Goal: Information Seeking & Learning: Learn about a topic

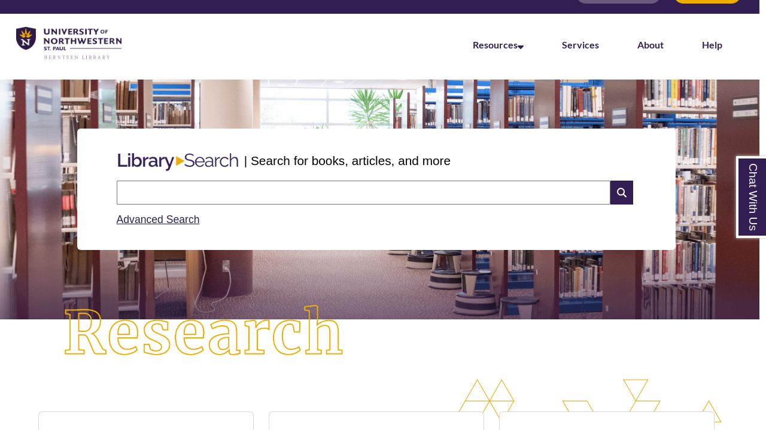
click at [486, 105] on div "| Search for books, articles, and more Search Advanced Search" at bounding box center [376, 189] width 748 height 179
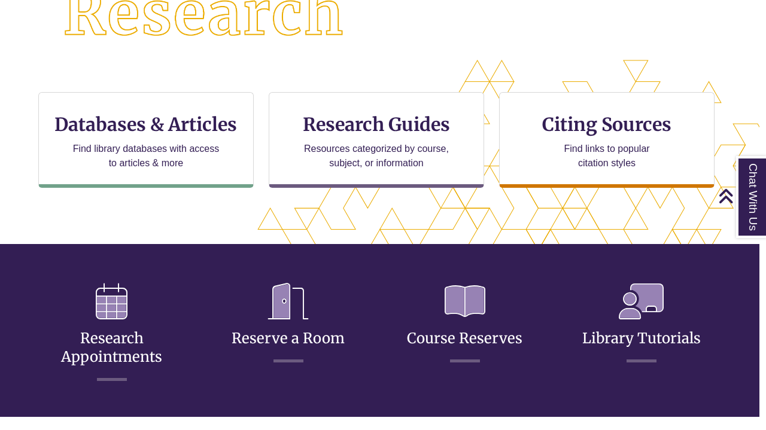
scroll to position [314, 7]
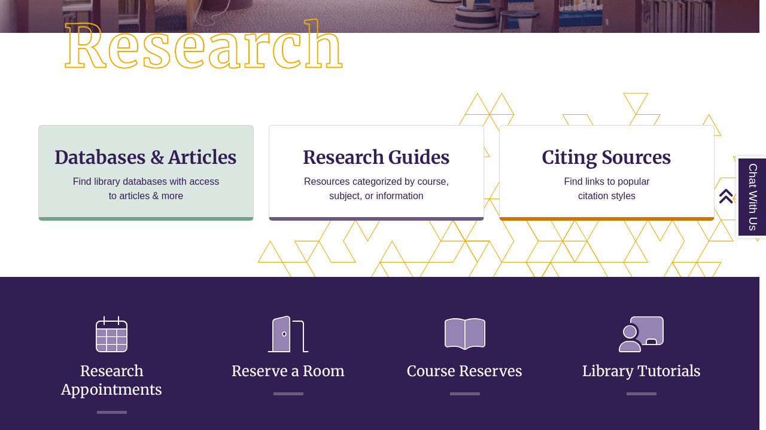
click at [227, 159] on h3 "Databases & Articles" at bounding box center [145, 157] width 195 height 23
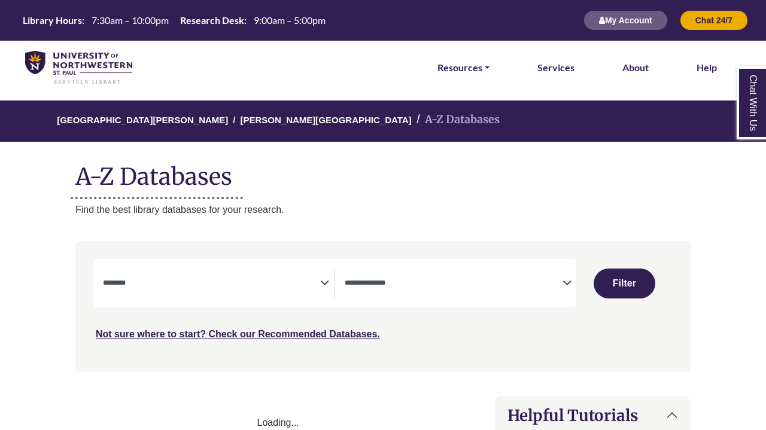
select select "Database Subject Filter"
select select "Database Types Filter"
select select "Database Subject Filter"
select select "Database Types Filter"
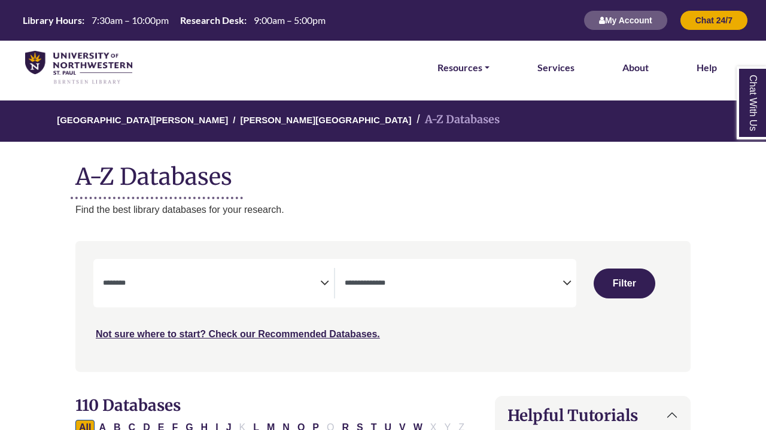
click at [75, 262] on div "**********" at bounding box center [383, 315] width 630 height 148
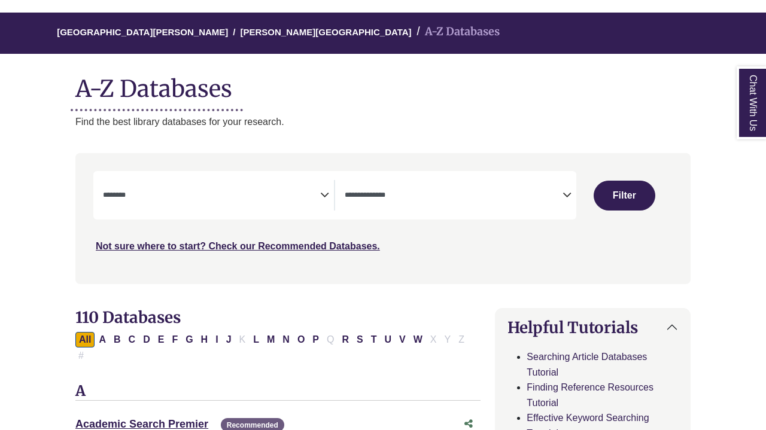
scroll to position [108, 0]
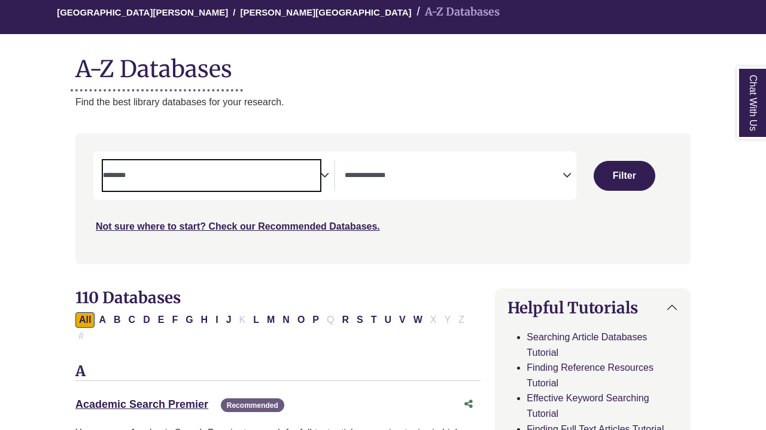
click at [315, 172] on textarea "Search" at bounding box center [211, 177] width 217 height 10
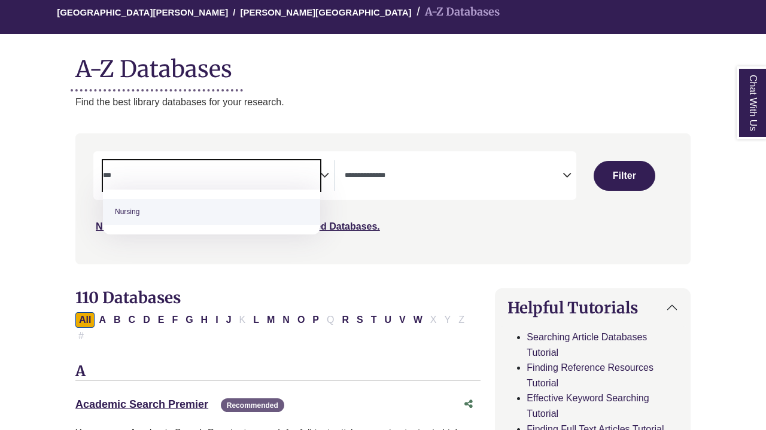
type textarea "***"
select select "*****"
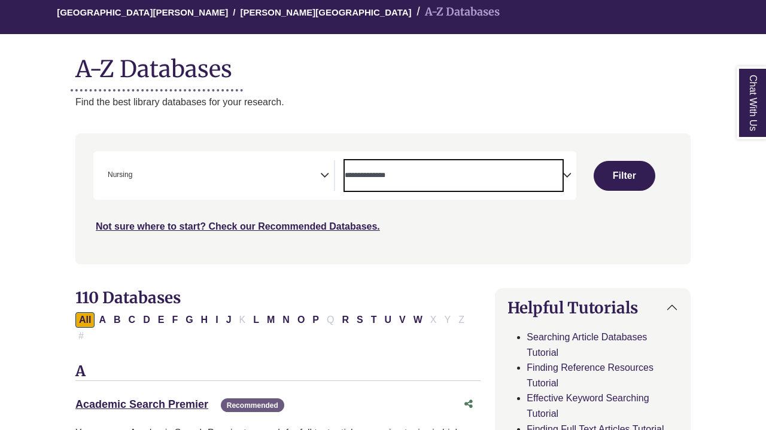
click at [406, 183] on span "Search filters" at bounding box center [453, 175] width 217 height 31
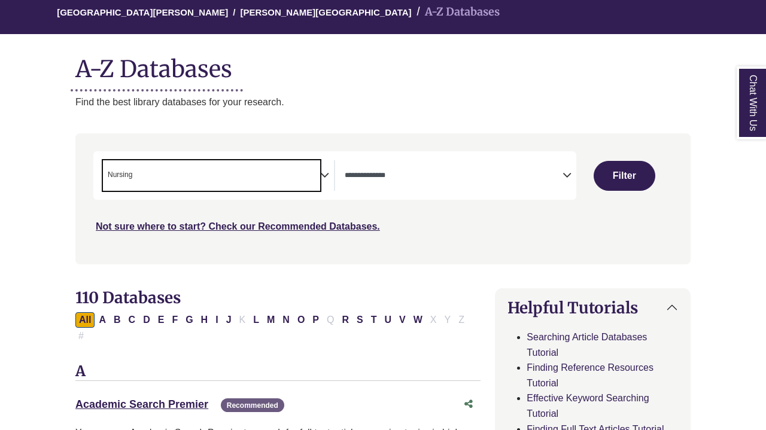
click at [269, 184] on span "× Nursing" at bounding box center [211, 175] width 217 height 31
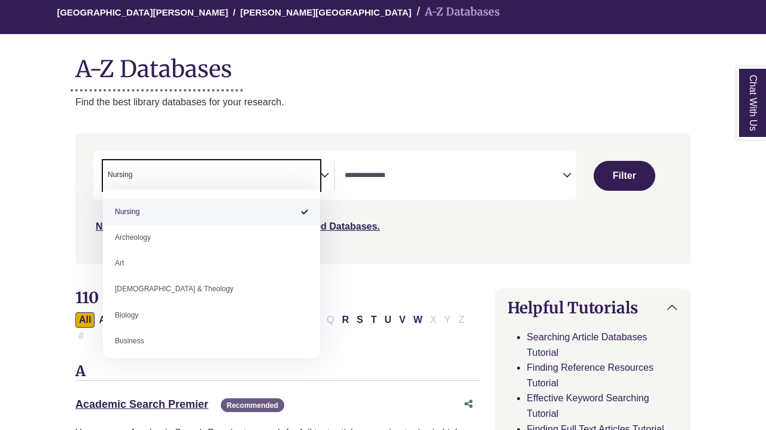
click at [377, 182] on span "Search filters" at bounding box center [453, 175] width 217 height 31
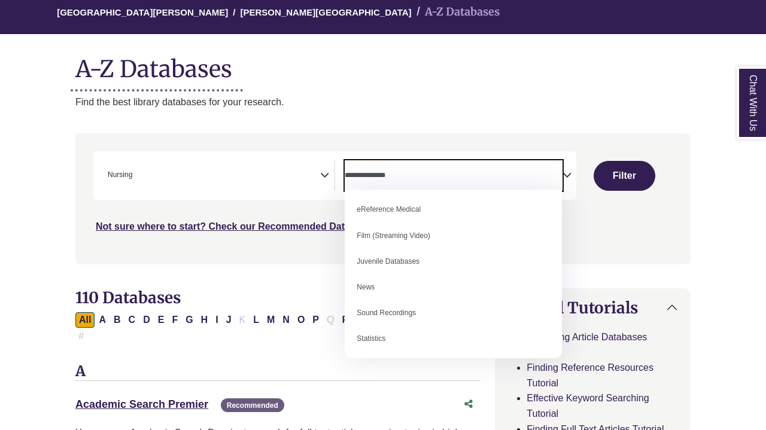
scroll to position [81, 0]
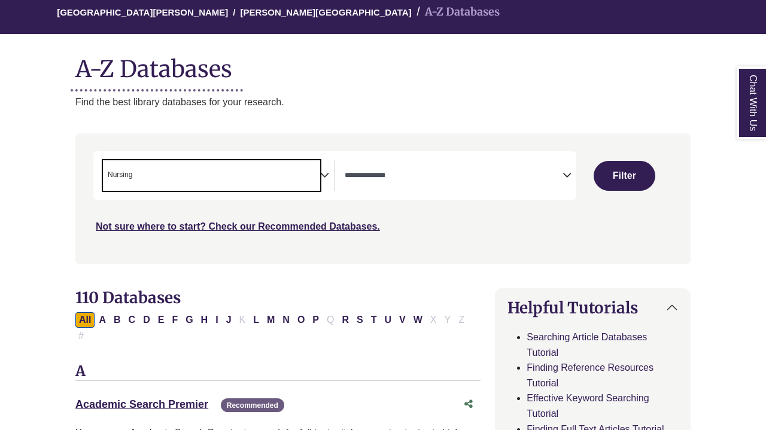
click at [316, 179] on span "× Nursing" at bounding box center [211, 175] width 217 height 31
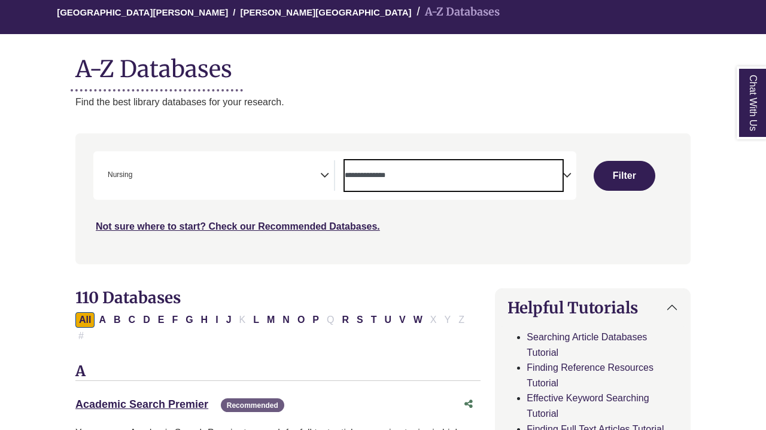
click at [422, 175] on textarea "Search" at bounding box center [453, 177] width 217 height 10
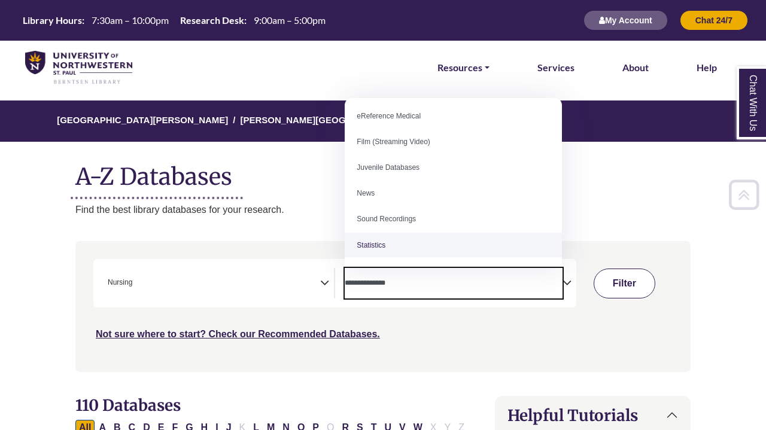
scroll to position [0, 0]
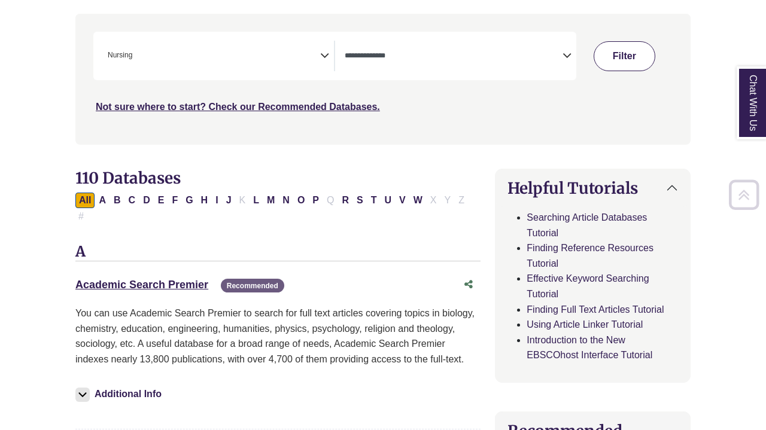
scroll to position [228, 0]
click at [624, 64] on button "Filter" at bounding box center [625, 56] width 62 height 30
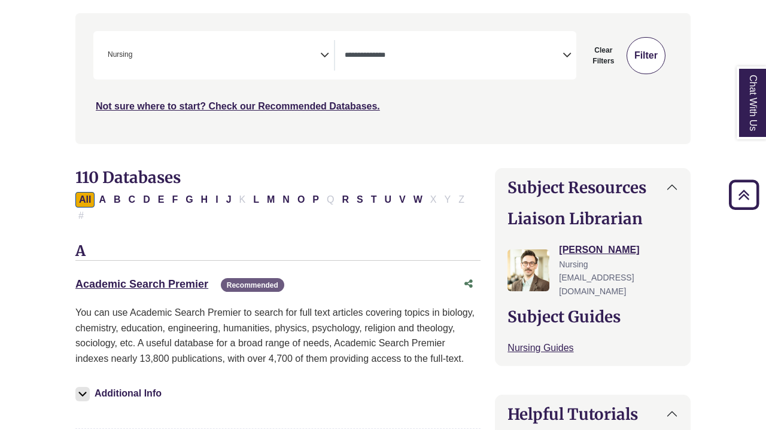
select select "Database Types Filter"
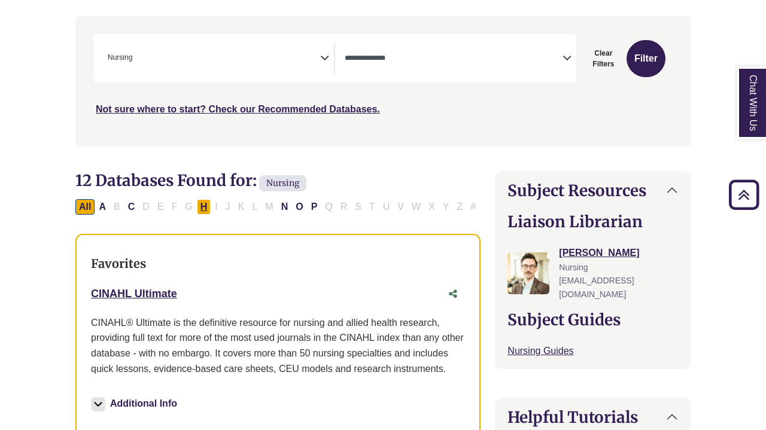
scroll to position [232, 0]
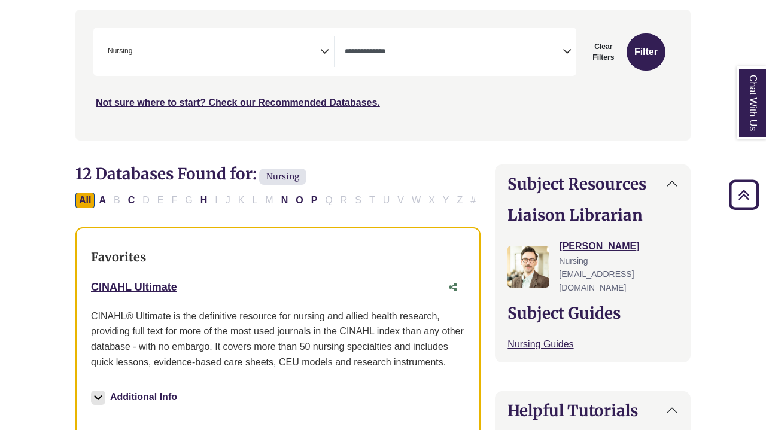
click at [322, 54] on icon "Search filters" at bounding box center [324, 50] width 9 height 18
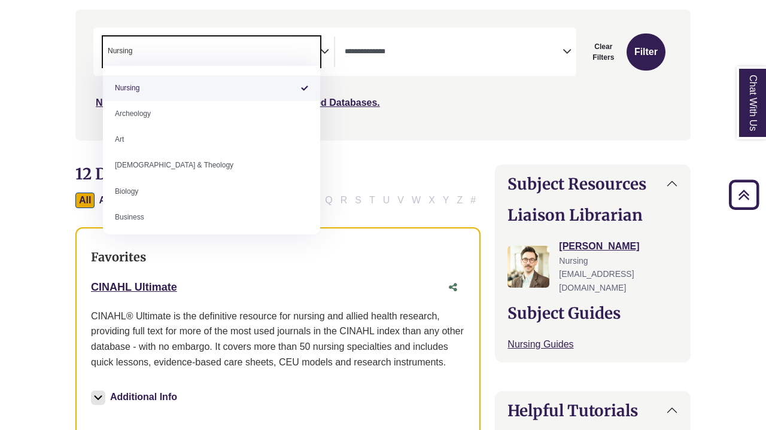
click at [461, 40] on span "Search filters" at bounding box center [453, 52] width 217 height 31
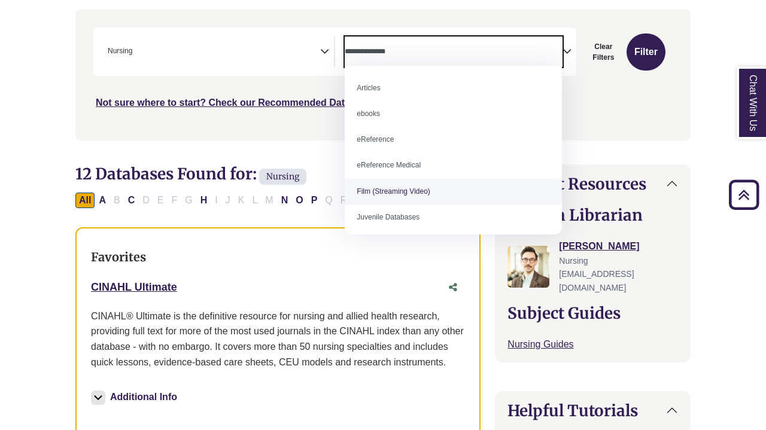
scroll to position [0, 0]
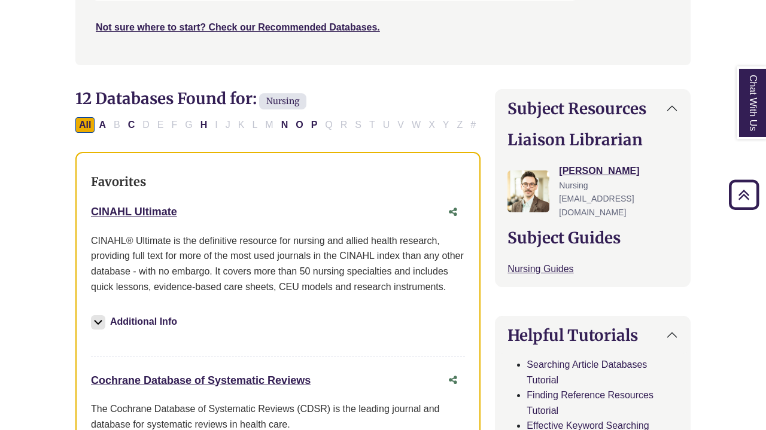
click at [103, 315] on img at bounding box center [98, 322] width 14 height 14
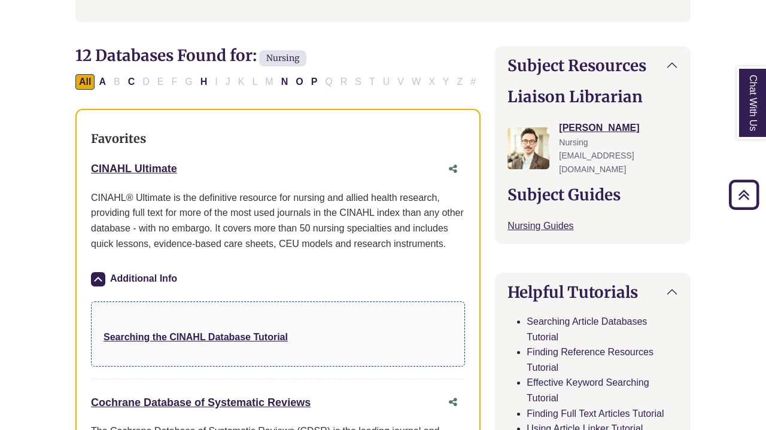
scroll to position [351, 0]
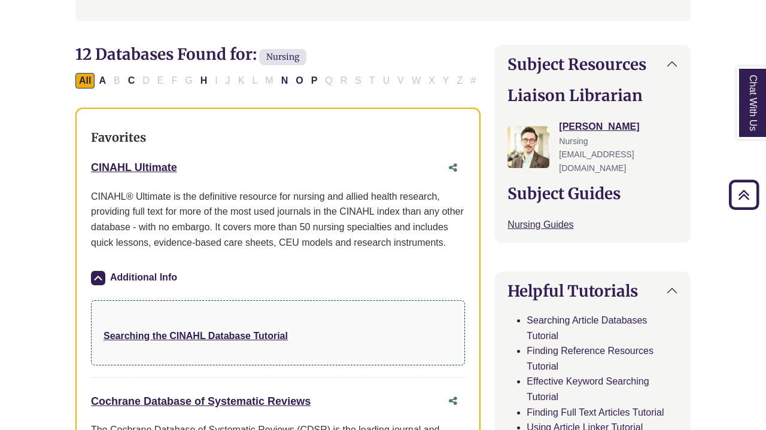
click at [133, 176] on div "CINAHL Ultimate This link opens in a new window" at bounding box center [278, 168] width 374 height 23
click at [126, 165] on link "CINAHL Ultimate This link opens in a new window" at bounding box center [134, 168] width 86 height 12
click at [162, 165] on link "CINAHL Ultimate This link opens in a new window" at bounding box center [134, 168] width 86 height 12
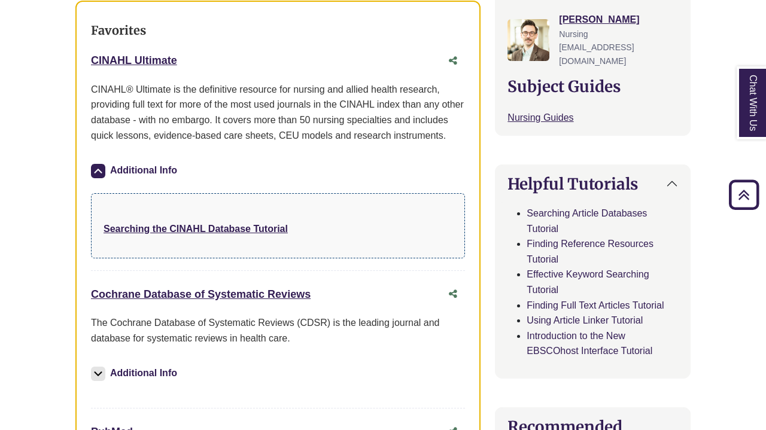
scroll to position [471, 1]
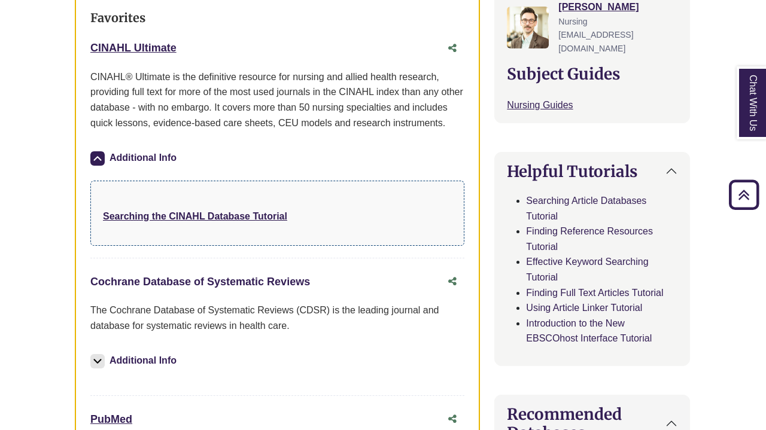
click at [201, 276] on link "Cochrane Database of Systematic Reviews This link opens in a new window" at bounding box center [200, 282] width 220 height 12
click at [158, 42] on link "CINAHL Ultimate This link opens in a new window" at bounding box center [133, 48] width 86 height 12
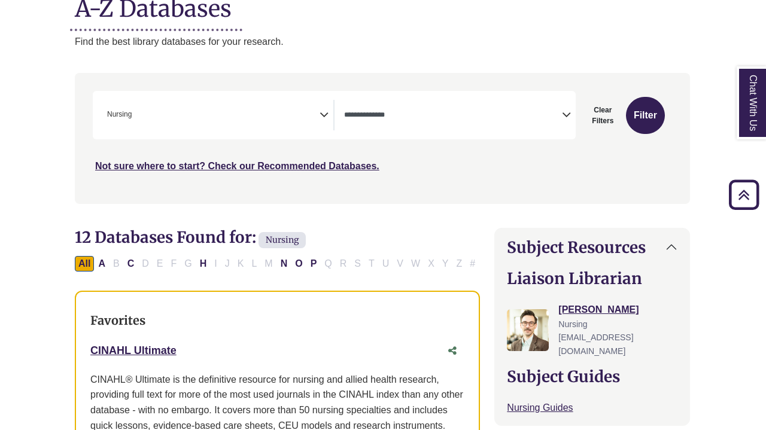
scroll to position [141, 1]
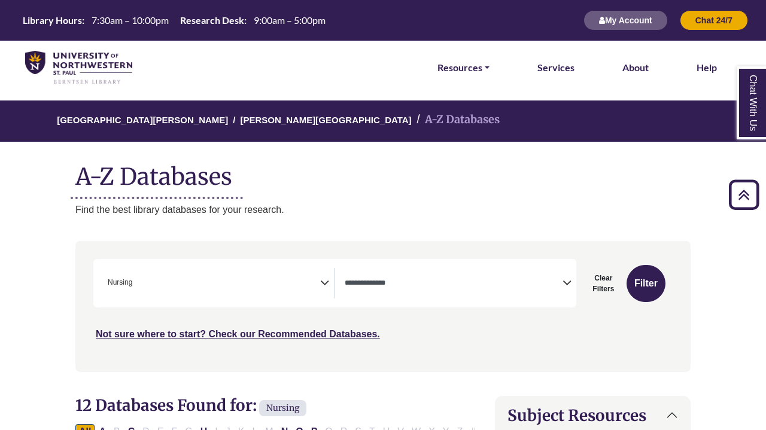
select select "Database Types Filter"
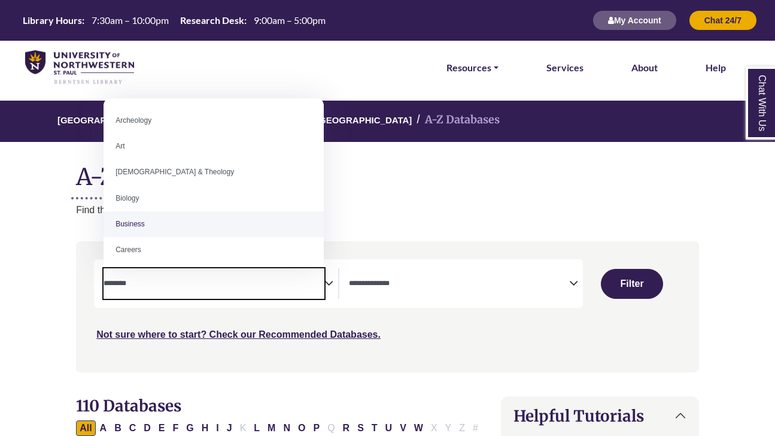
select select "Database Subject Filter"
select select "Database Types Filter"
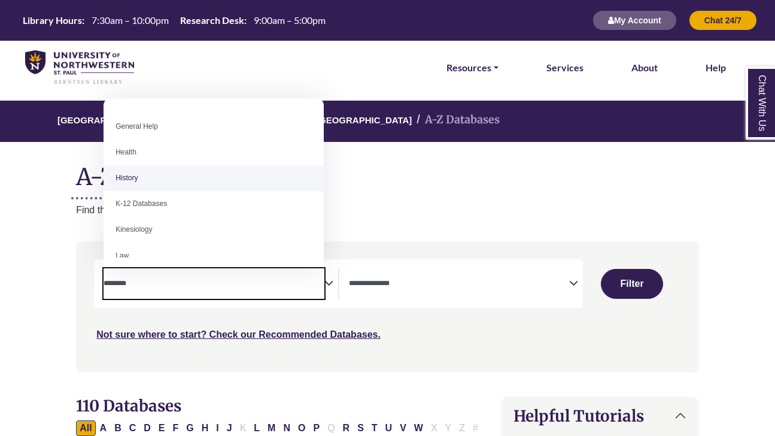
scroll to position [511, 0]
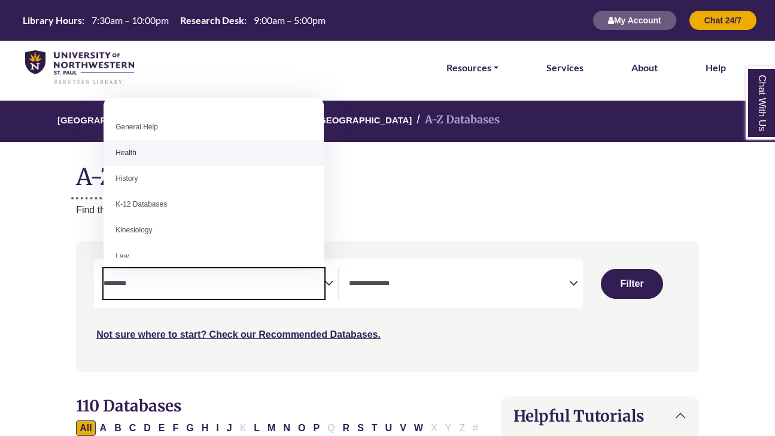
select select "*****"
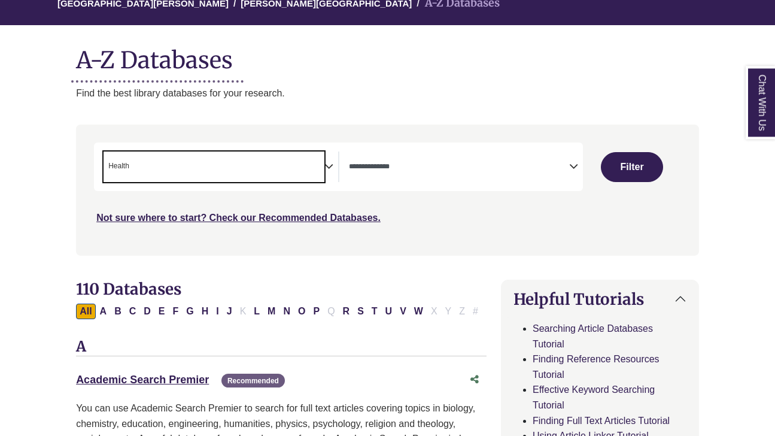
scroll to position [120, 0]
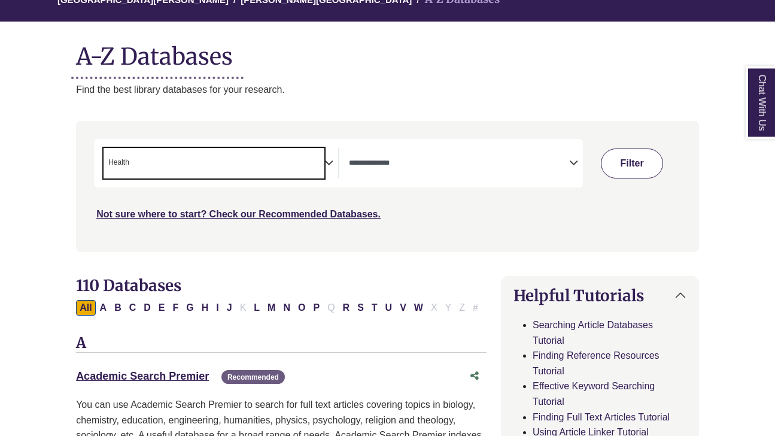
click at [633, 168] on button "Filter" at bounding box center [632, 164] width 63 height 30
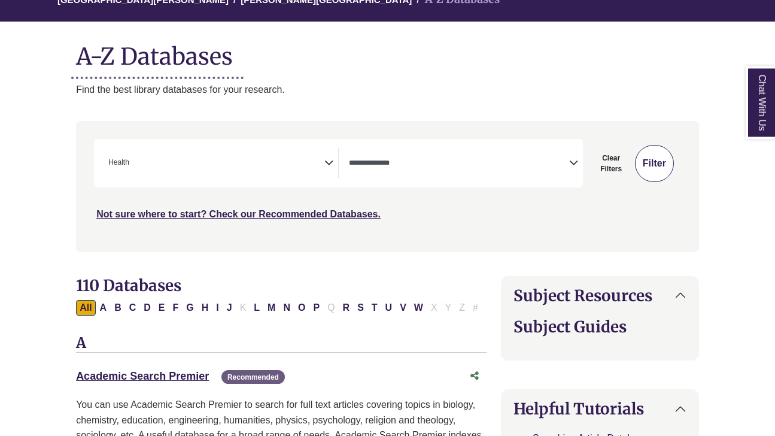
select select "Database Types Filter"
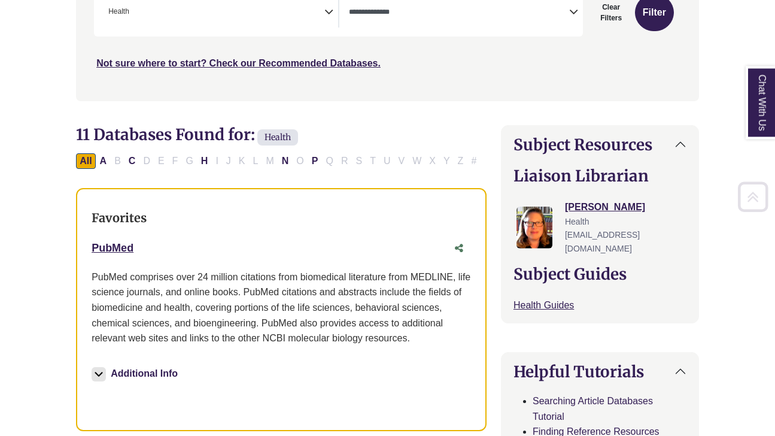
scroll to position [274, 0]
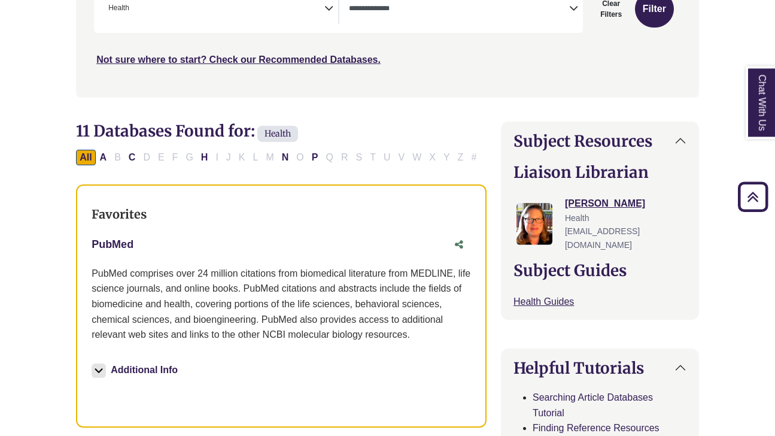
click at [123, 240] on link "PubMed This link opens in a new window" at bounding box center [113, 245] width 42 height 12
